Goal: Navigation & Orientation: Understand site structure

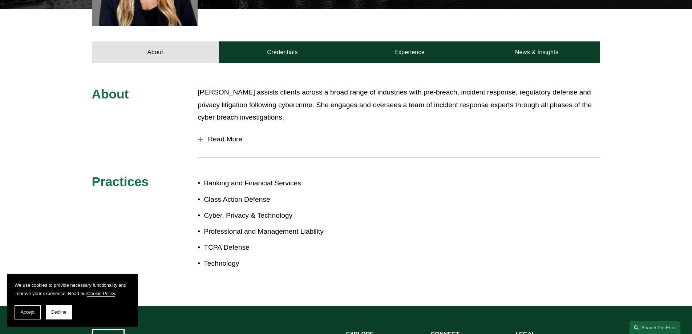
scroll to position [291, 0]
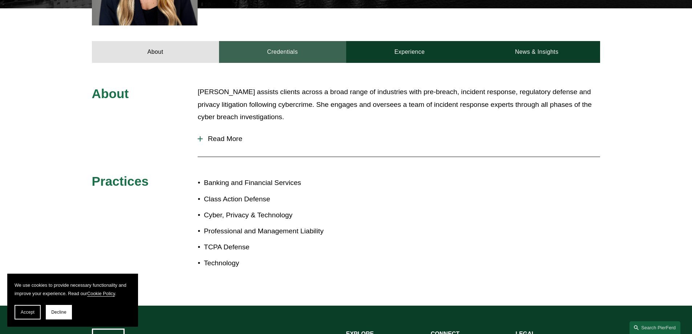
click at [284, 48] on link "Credentials" at bounding box center [282, 52] width 127 height 22
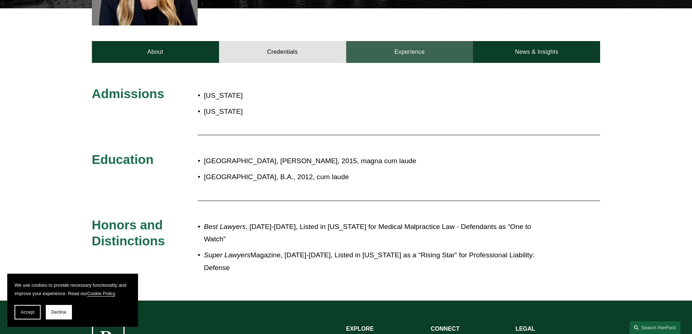
click at [444, 48] on link "Experience" at bounding box center [409, 52] width 127 height 22
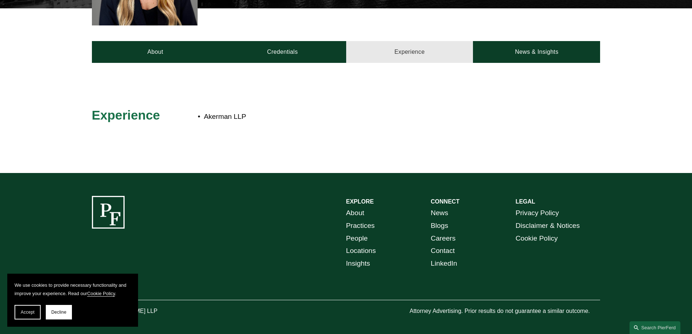
scroll to position [289, 0]
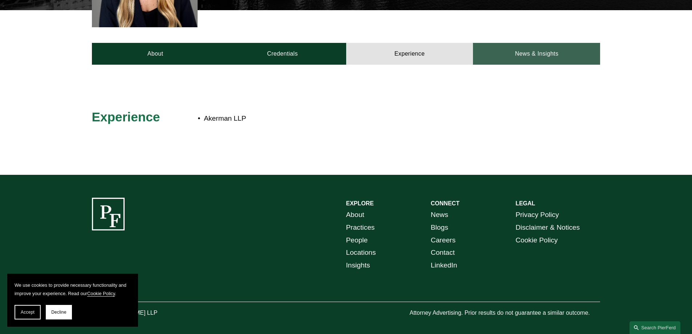
click at [547, 43] on link "News & Insights" at bounding box center [536, 54] width 127 height 22
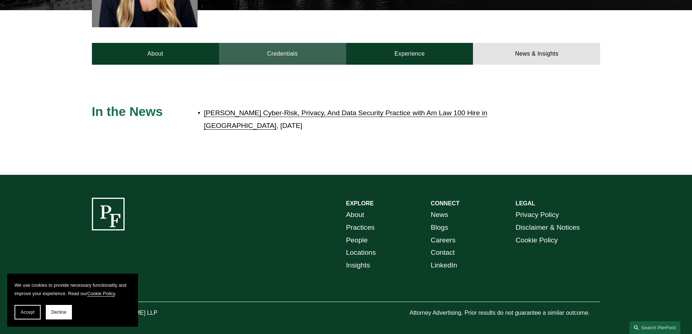
click at [262, 47] on link "Credentials" at bounding box center [282, 54] width 127 height 22
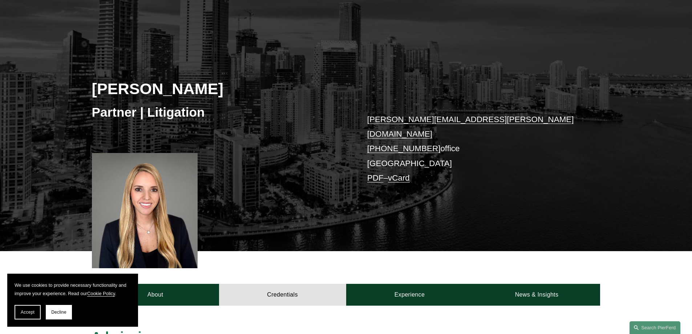
scroll to position [0, 0]
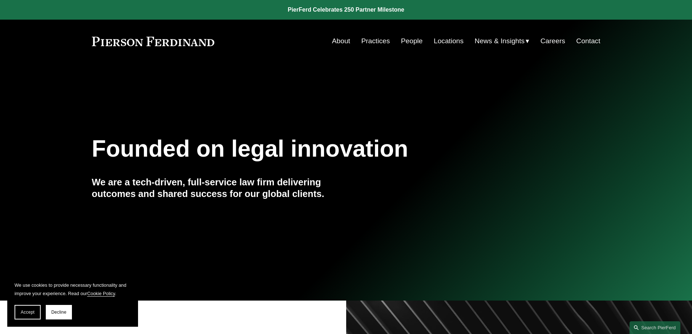
click at [374, 43] on link "Practices" at bounding box center [375, 41] width 29 height 14
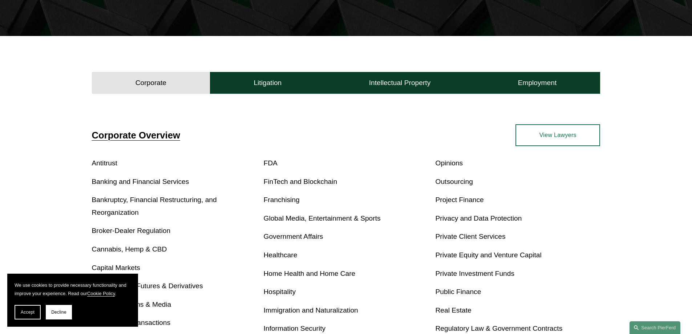
scroll to position [400, 0]
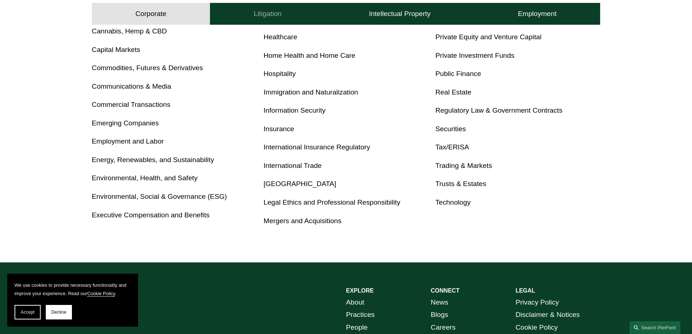
click at [318, 11] on button "Litigation" at bounding box center [267, 14] width 115 height 22
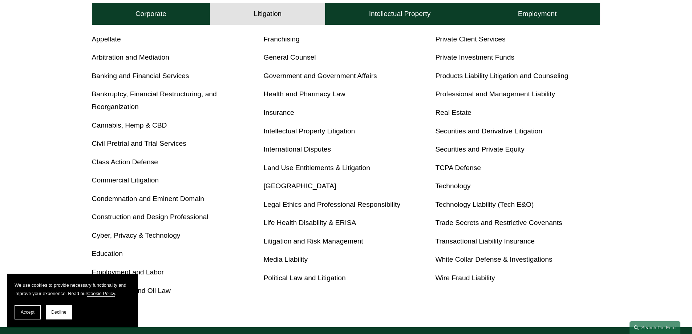
scroll to position [342, 0]
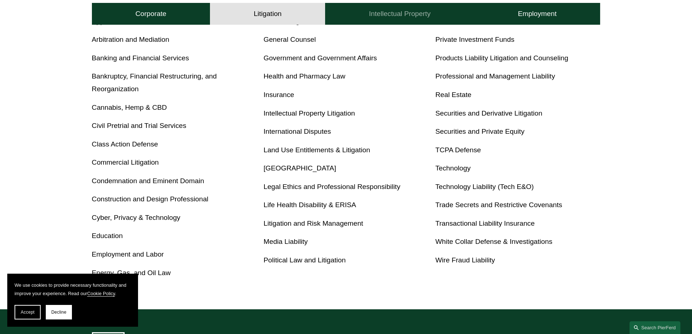
click at [419, 16] on h4 "Intellectual Property" at bounding box center [400, 13] width 62 height 9
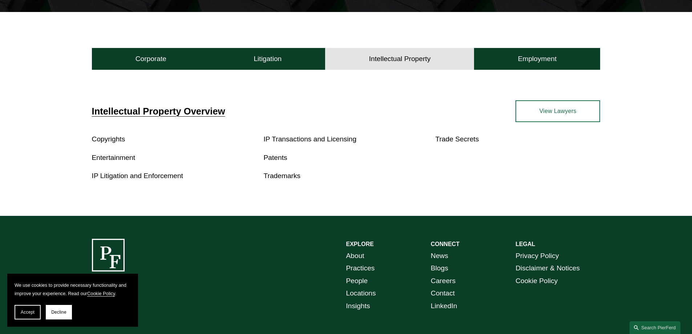
scroll to position [197, 0]
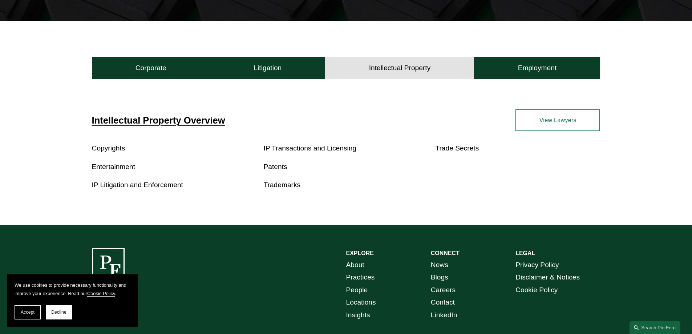
click at [534, 51] on div "Intellectual Property Corporate Litigation Intellectual Property Employment Cor…" at bounding box center [346, 123] width 692 height 204
click at [530, 63] on button "Employment" at bounding box center [537, 68] width 126 height 22
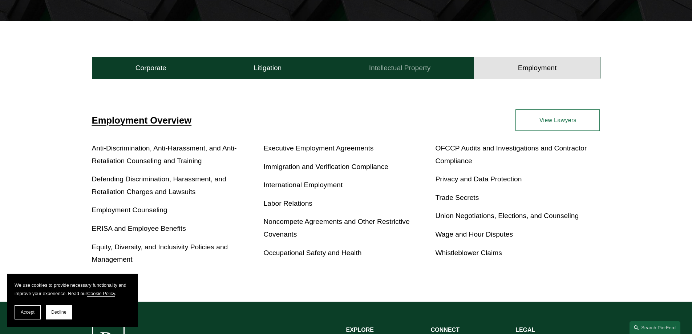
click at [417, 68] on h4 "Intellectual Property" at bounding box center [400, 68] width 62 height 9
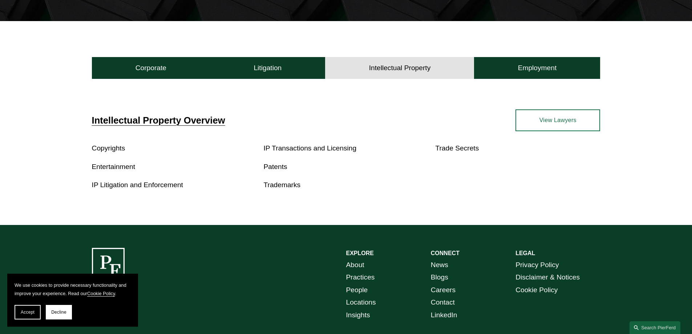
scroll to position [0, 0]
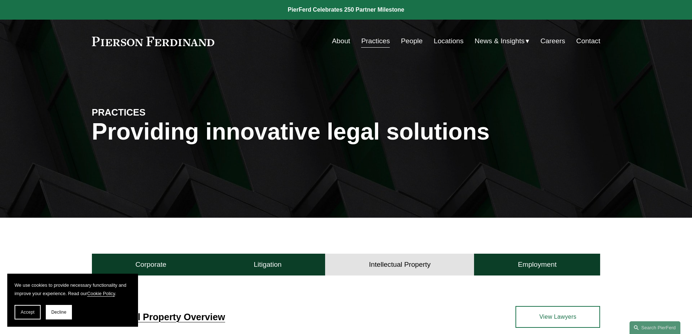
click at [411, 42] on link "People" at bounding box center [412, 41] width 22 height 14
